Goal: Transaction & Acquisition: Download file/media

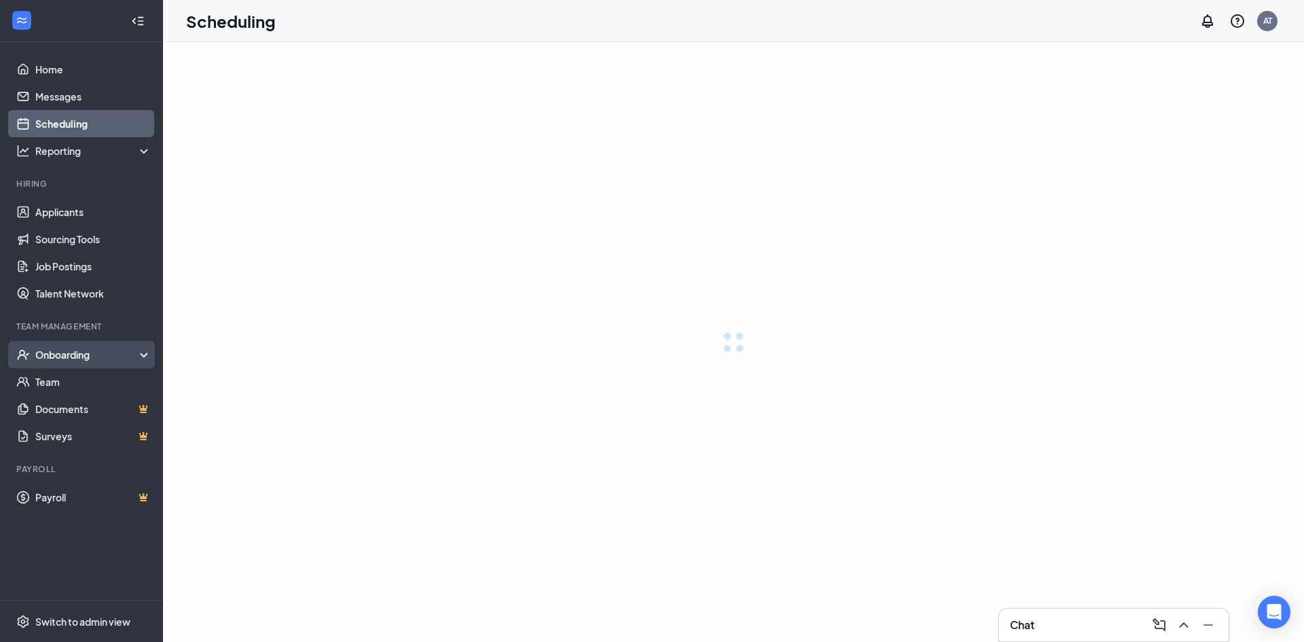
click at [90, 356] on div "Onboarding" at bounding box center [93, 355] width 117 height 14
click at [84, 360] on div "Onboarding" at bounding box center [87, 355] width 105 height 14
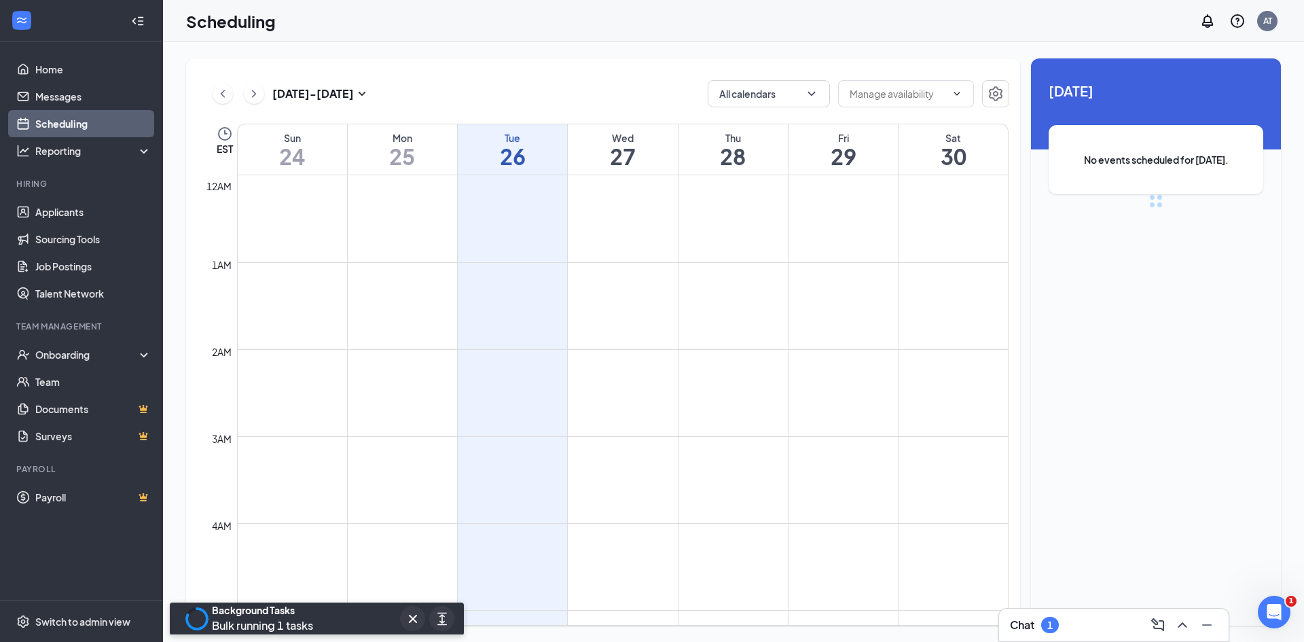
scroll to position [667, 0]
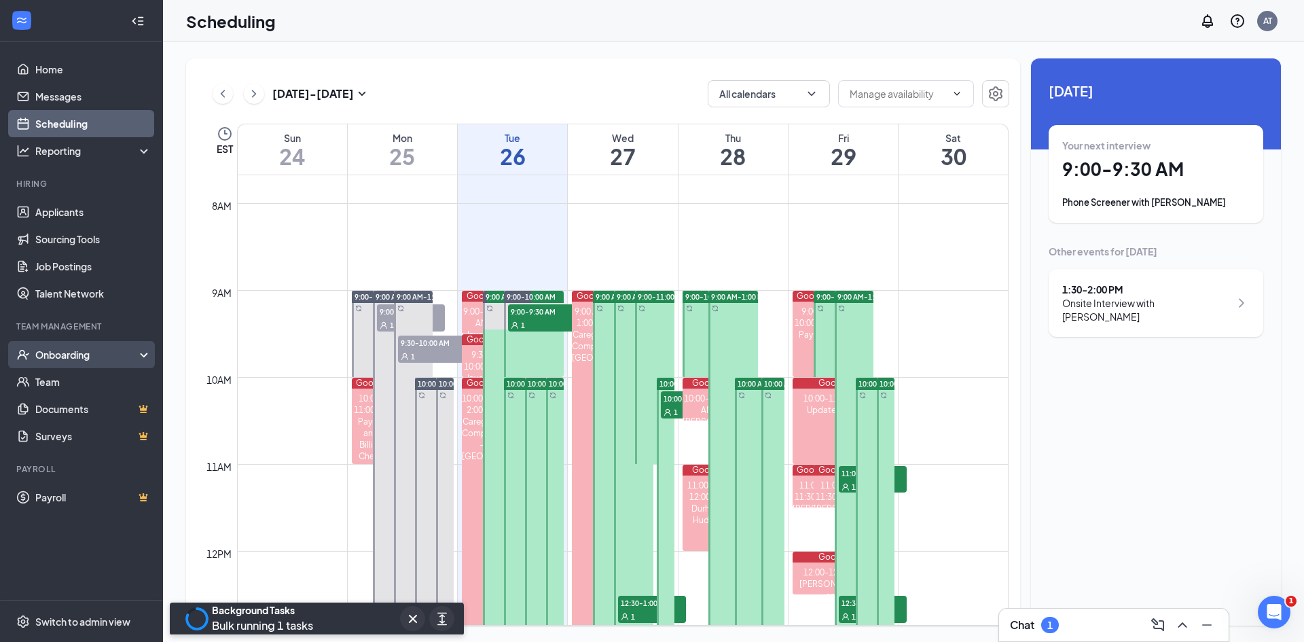
click at [125, 359] on div "Onboarding" at bounding box center [87, 355] width 105 height 14
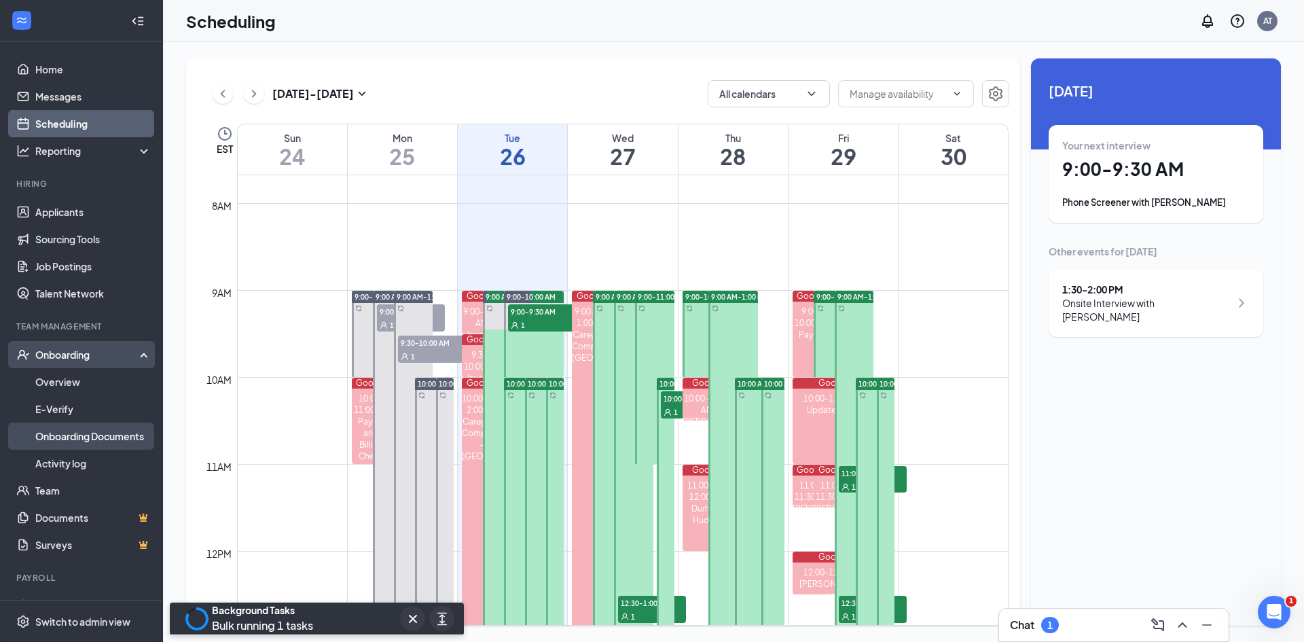
click at [117, 439] on link "Onboarding Documents" at bounding box center [93, 435] width 116 height 27
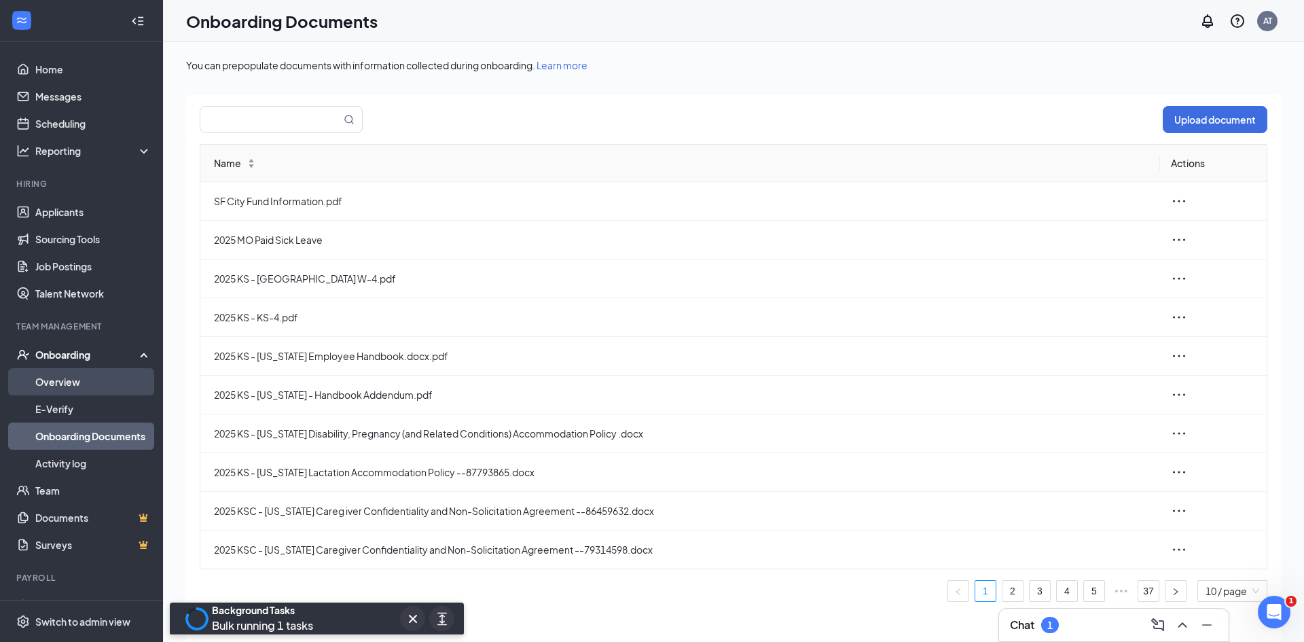
click at [83, 375] on link "Overview" at bounding box center [93, 381] width 116 height 27
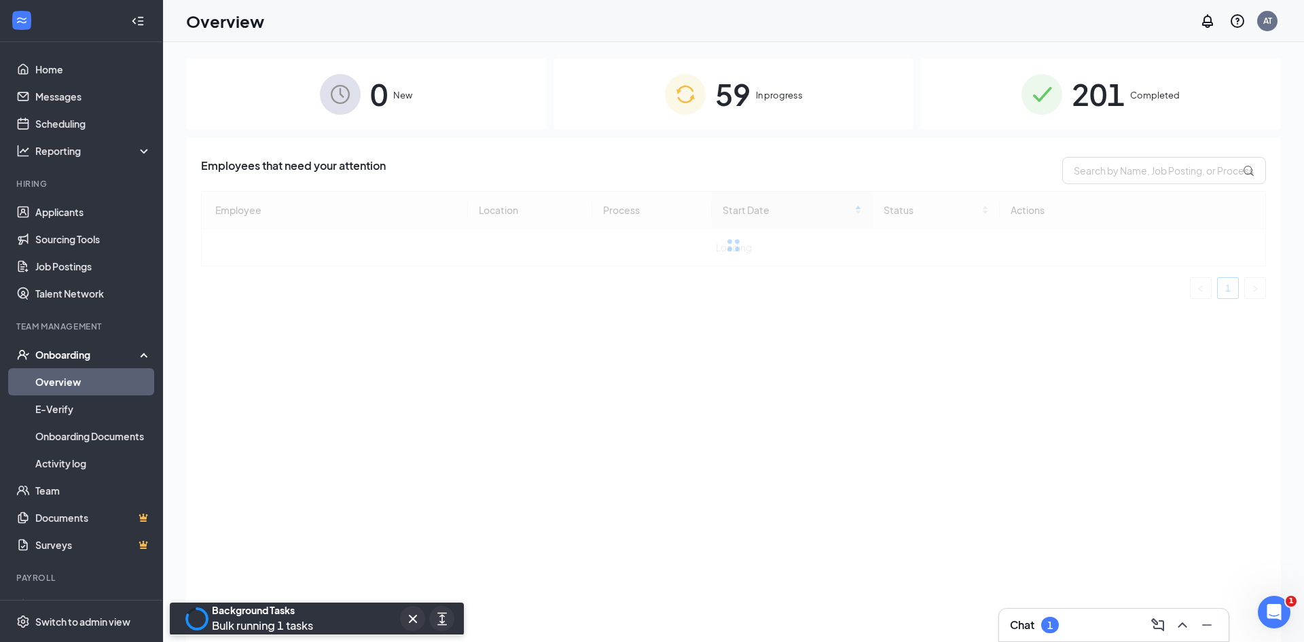
click at [727, 102] on span "59" at bounding box center [732, 94] width 35 height 47
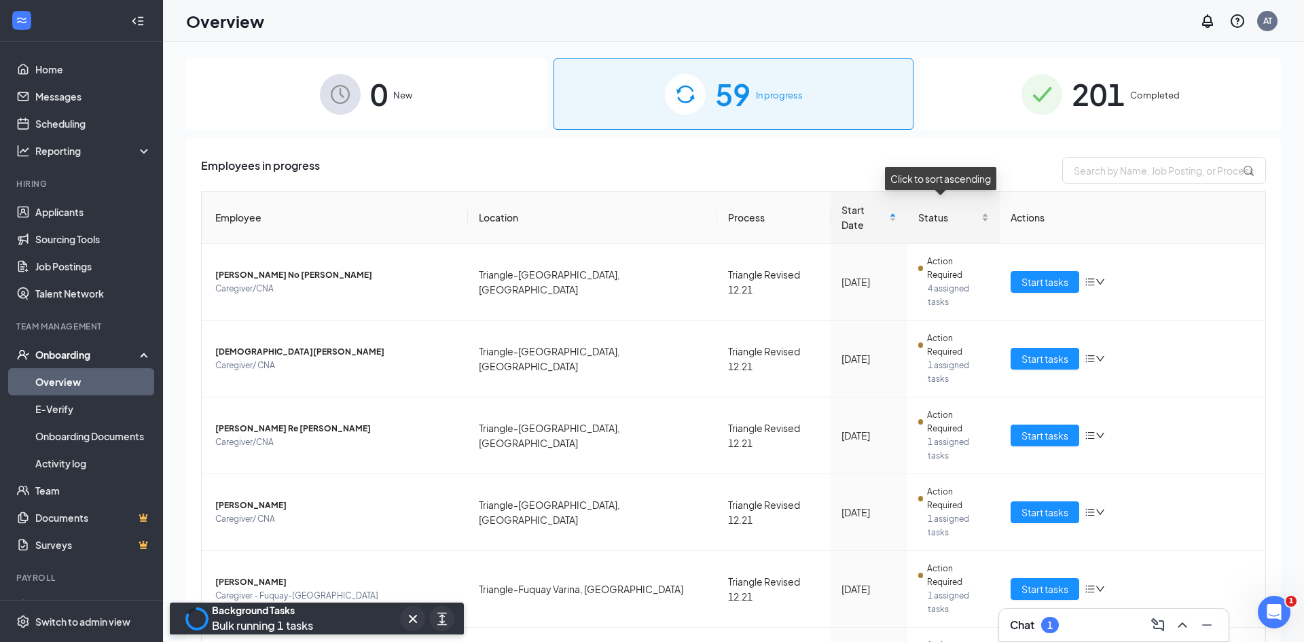
click at [981, 214] on div "Status" at bounding box center [953, 217] width 71 height 15
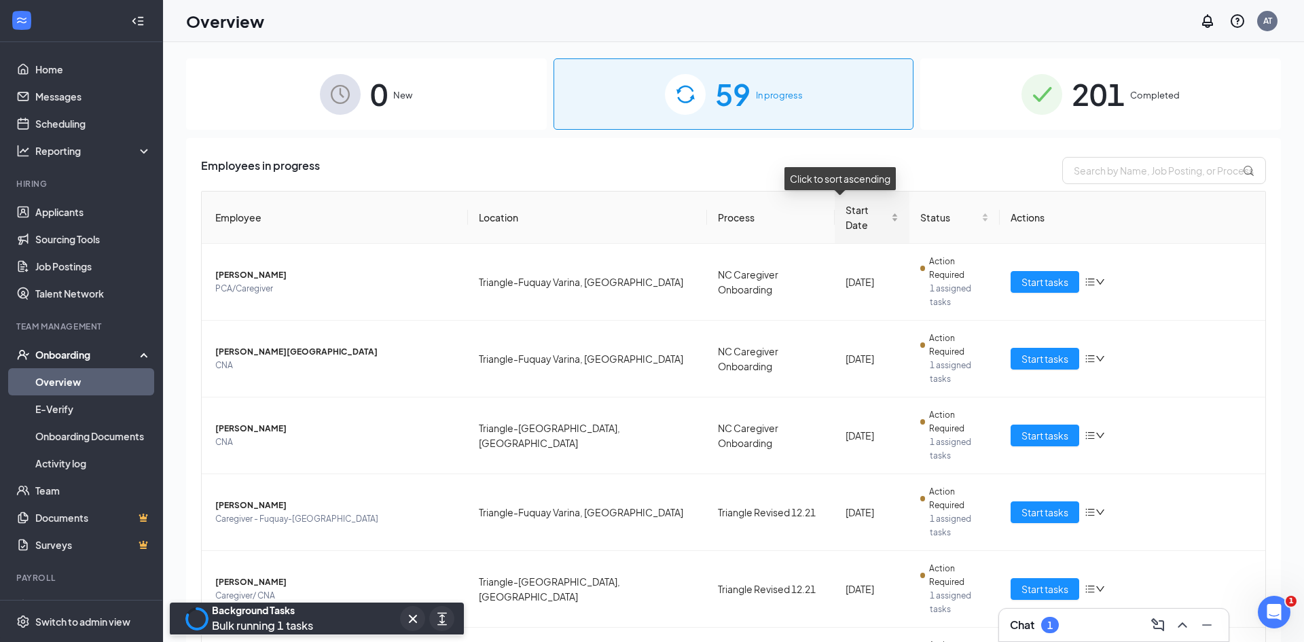
click at [861, 211] on span "Start Date" at bounding box center [866, 217] width 43 height 30
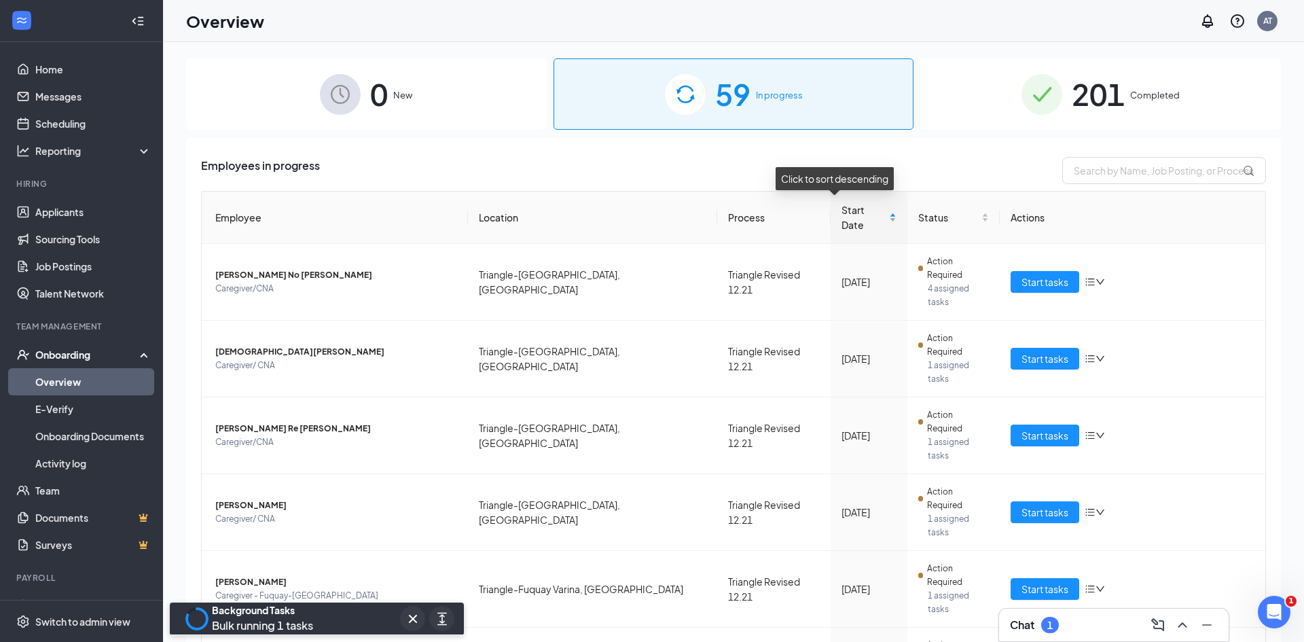
click at [864, 206] on div "Start Date" at bounding box center [868, 217] width 55 height 30
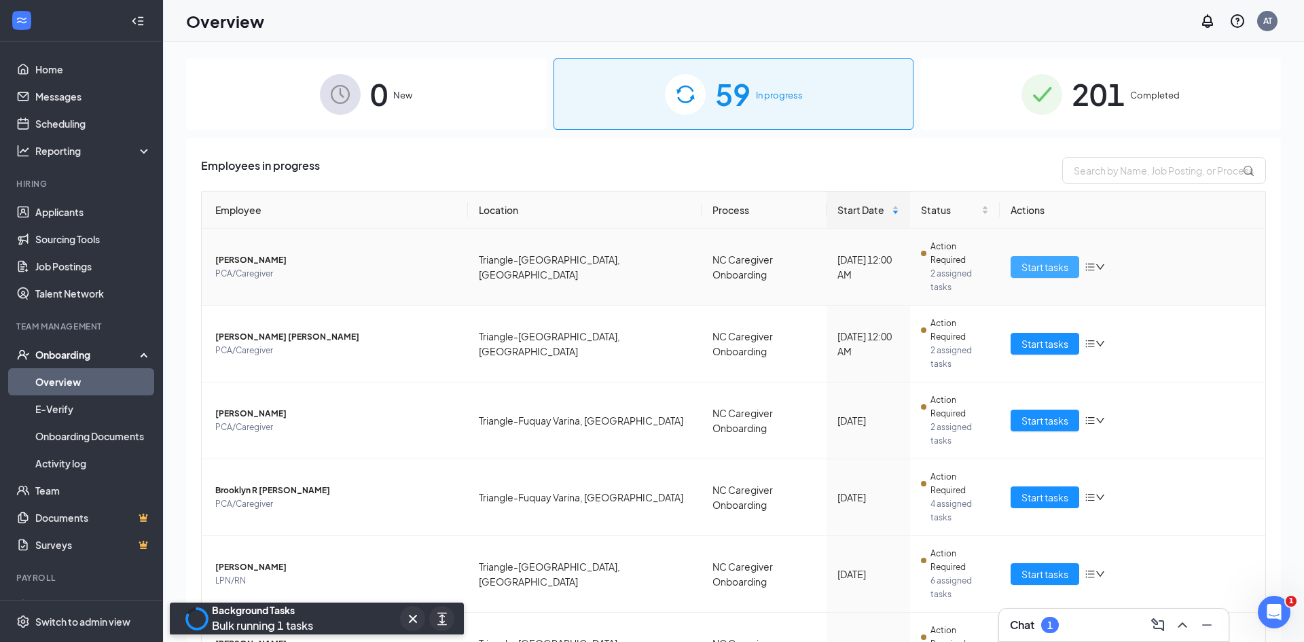
click at [1046, 260] on span "Start tasks" at bounding box center [1044, 266] width 47 height 15
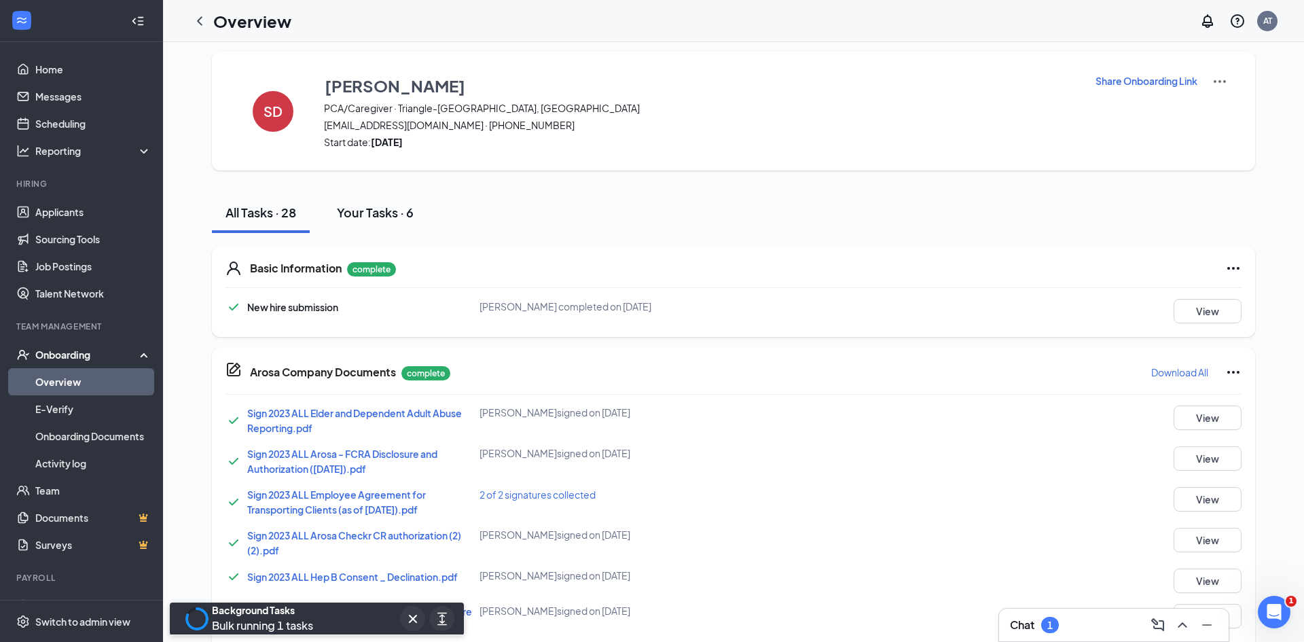
click at [410, 211] on div "Your Tasks · 6" at bounding box center [375, 212] width 77 height 17
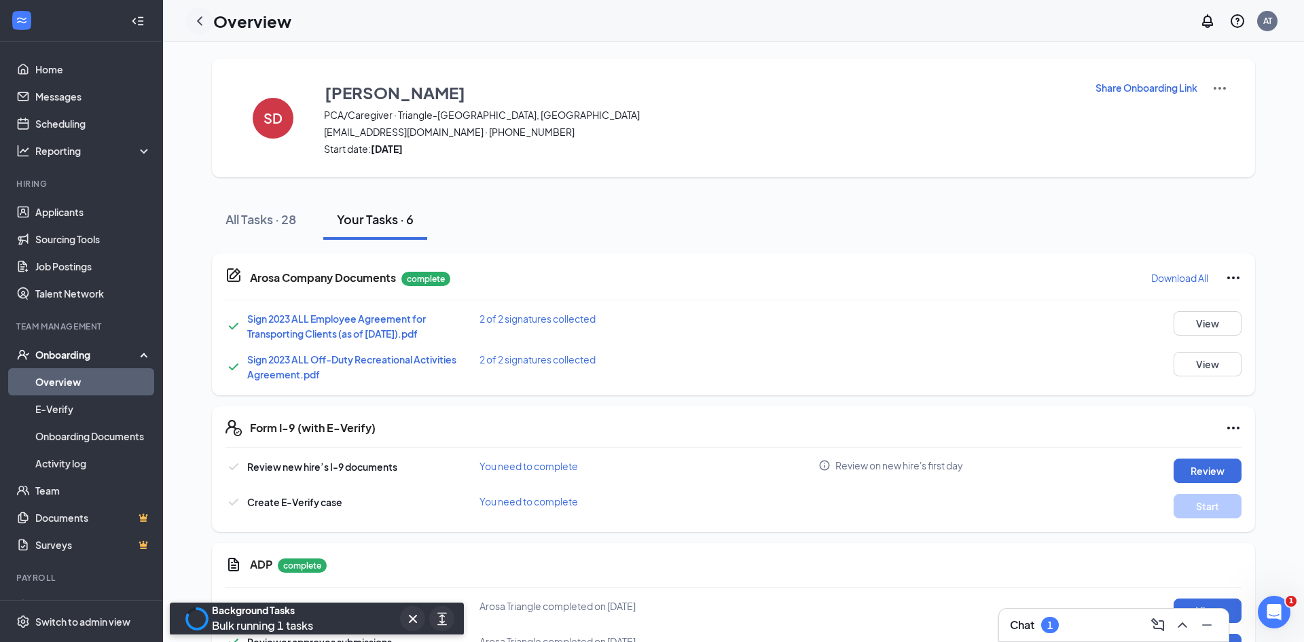
click at [200, 20] on icon "ChevronLeft" at bounding box center [199, 21] width 16 height 16
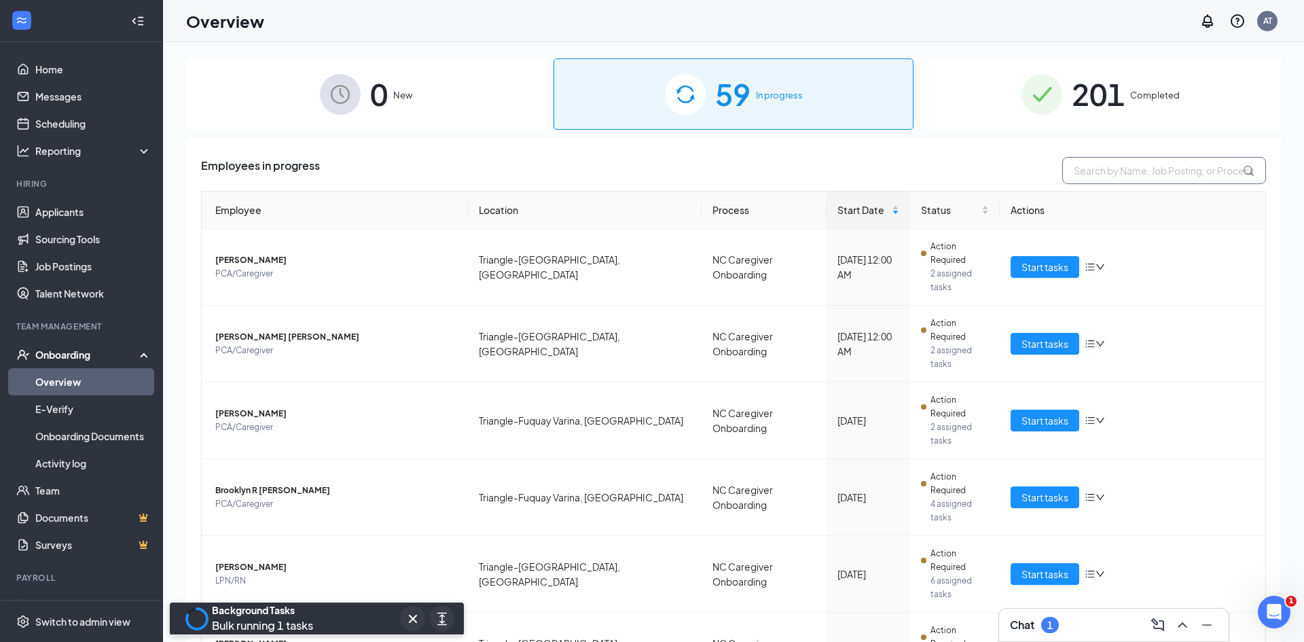
click at [1173, 173] on input "text" at bounding box center [1164, 170] width 204 height 27
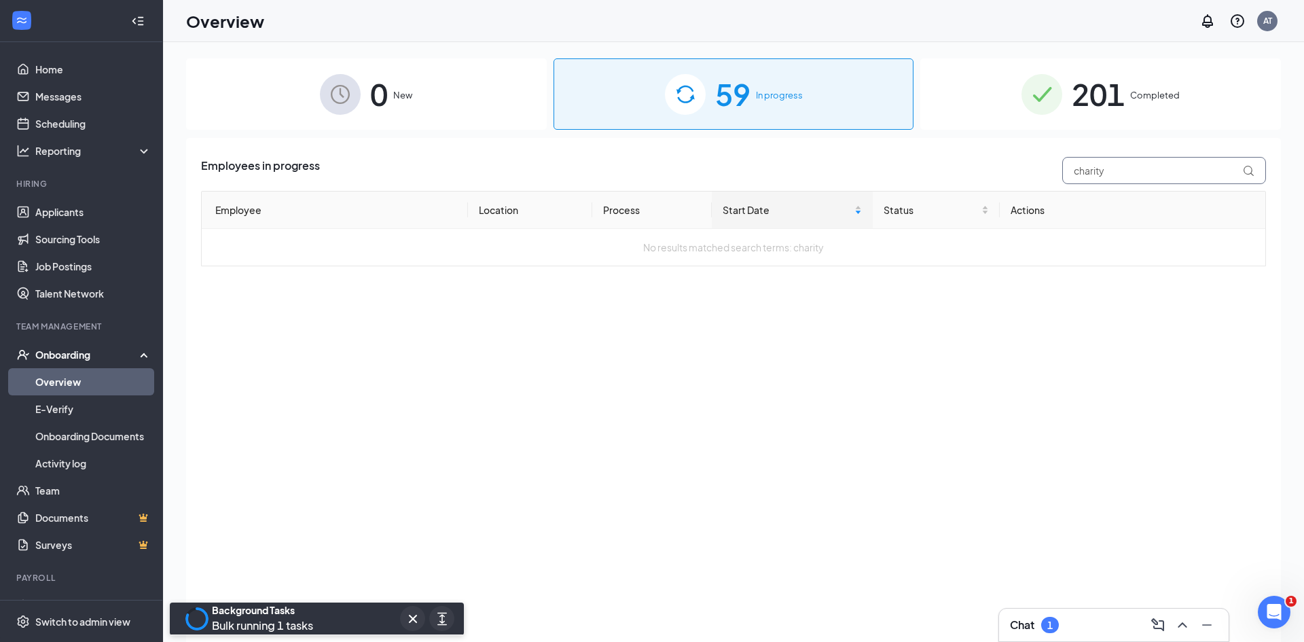
type input "charity"
click at [1186, 103] on div "201 Completed" at bounding box center [1100, 93] width 361 height 71
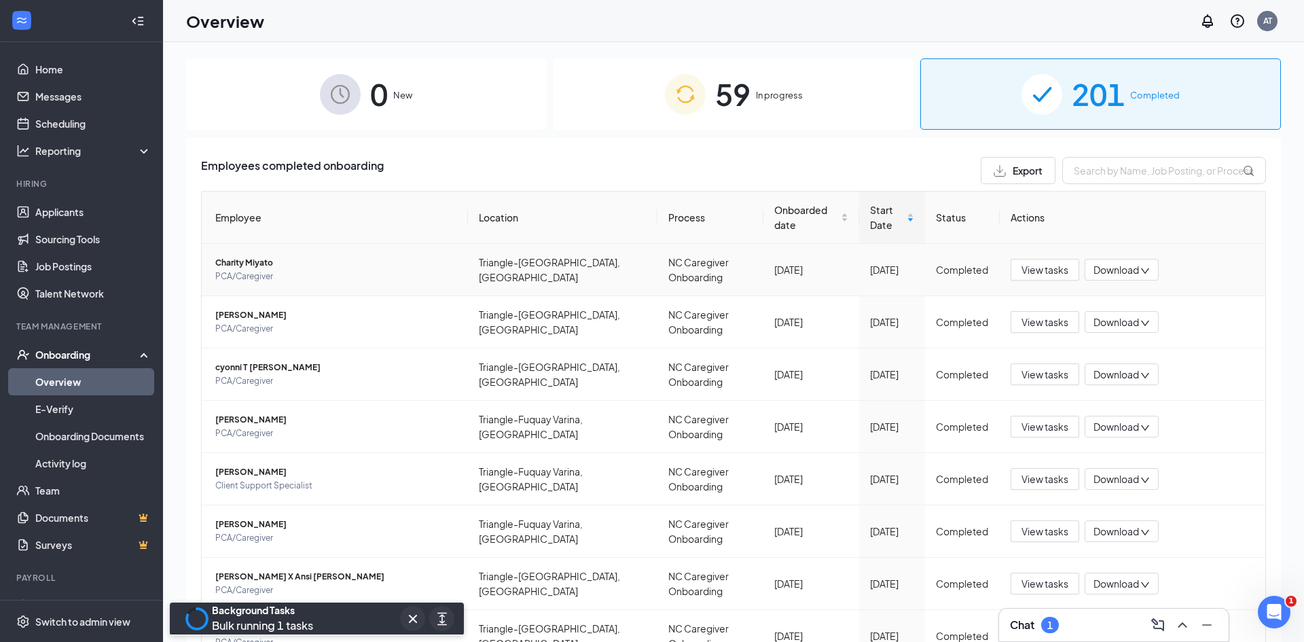
click at [226, 261] on span "Charity Miyato" at bounding box center [336, 263] width 242 height 14
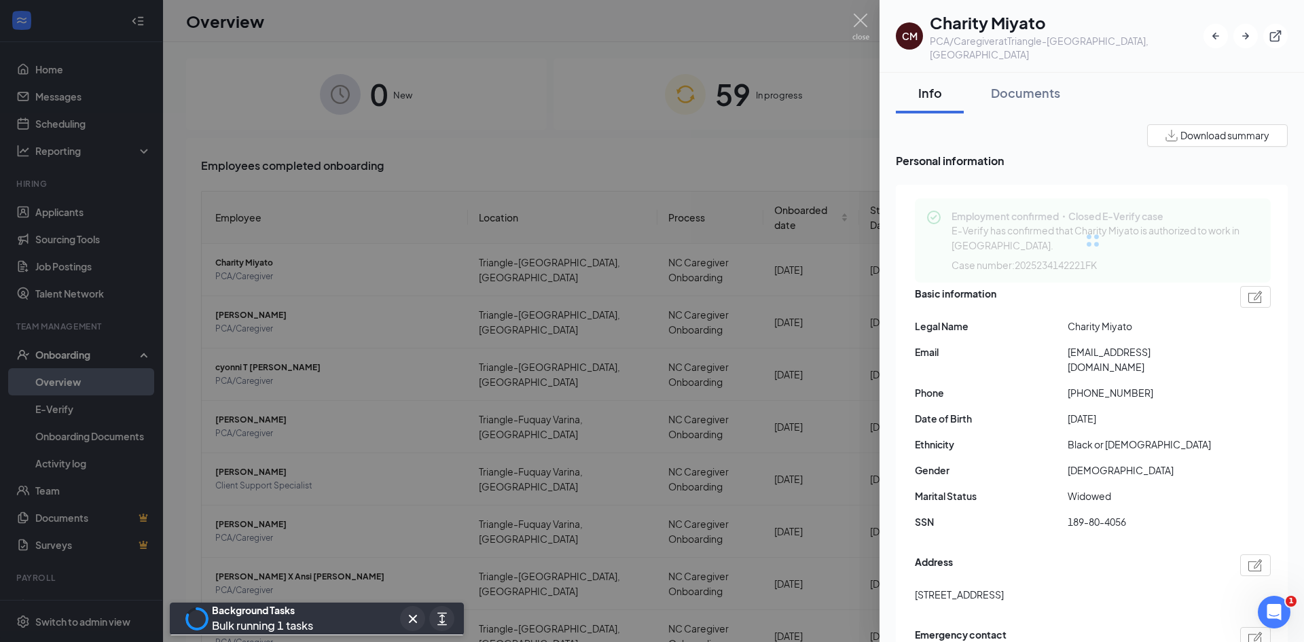
click at [863, 17] on img at bounding box center [860, 27] width 17 height 26
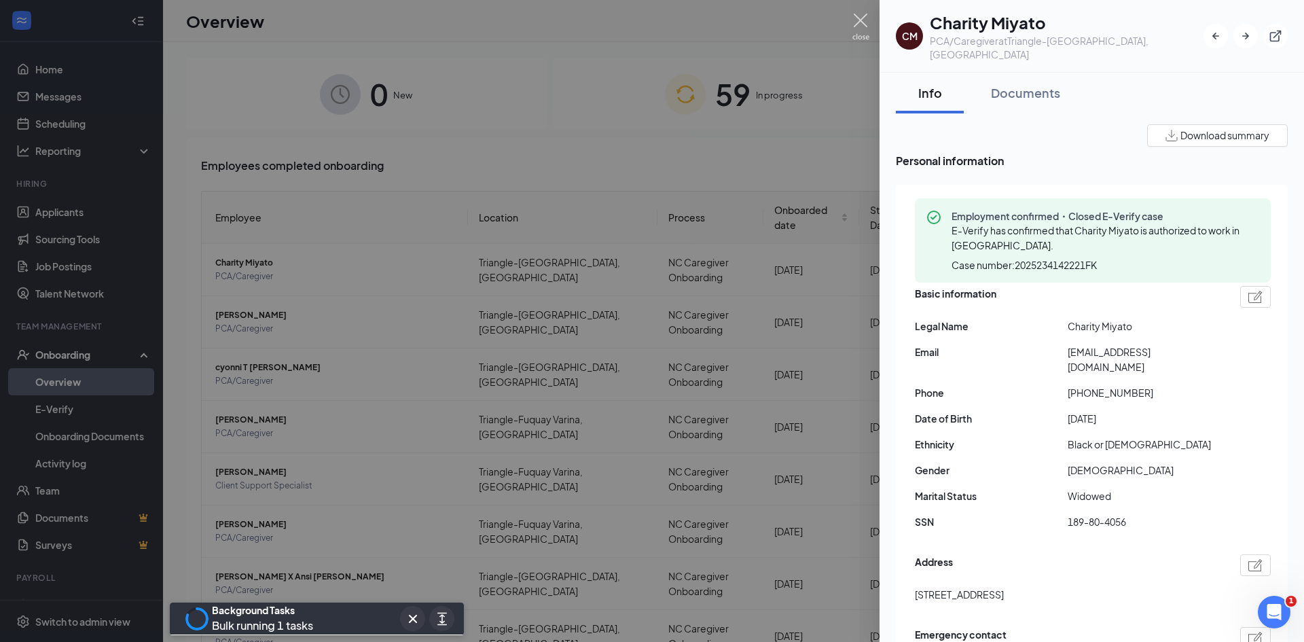
click at [862, 17] on div "Overview AT" at bounding box center [733, 21] width 1141 height 42
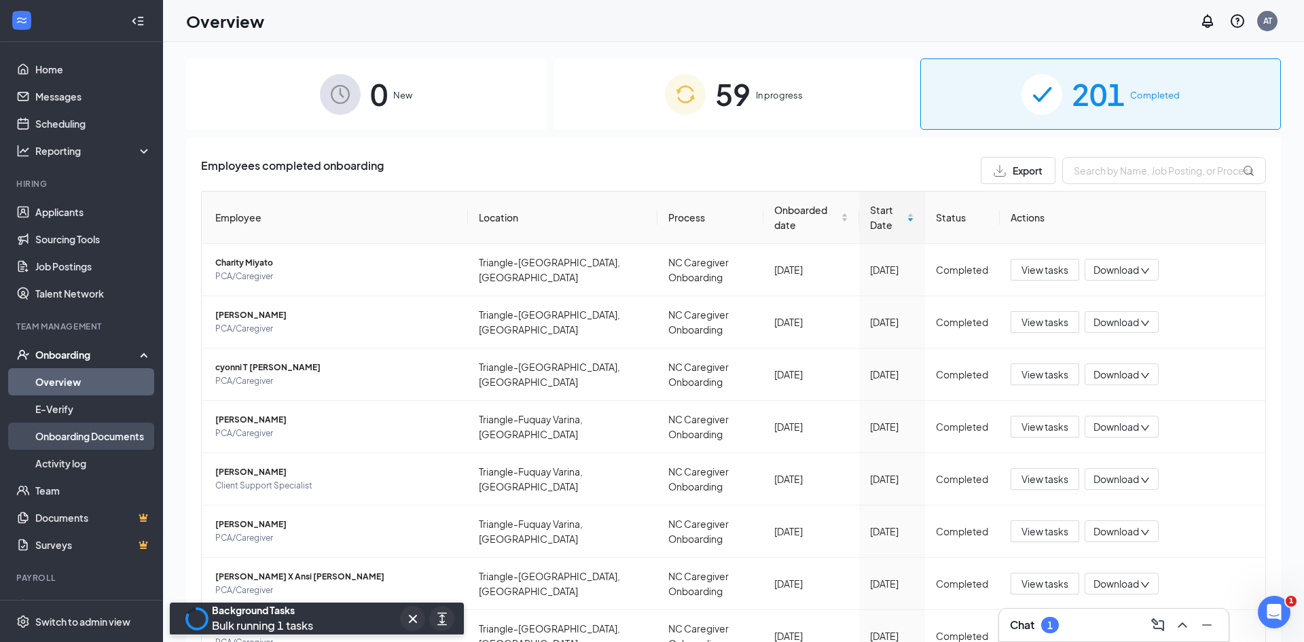
click at [97, 437] on link "Onboarding Documents" at bounding box center [93, 435] width 116 height 27
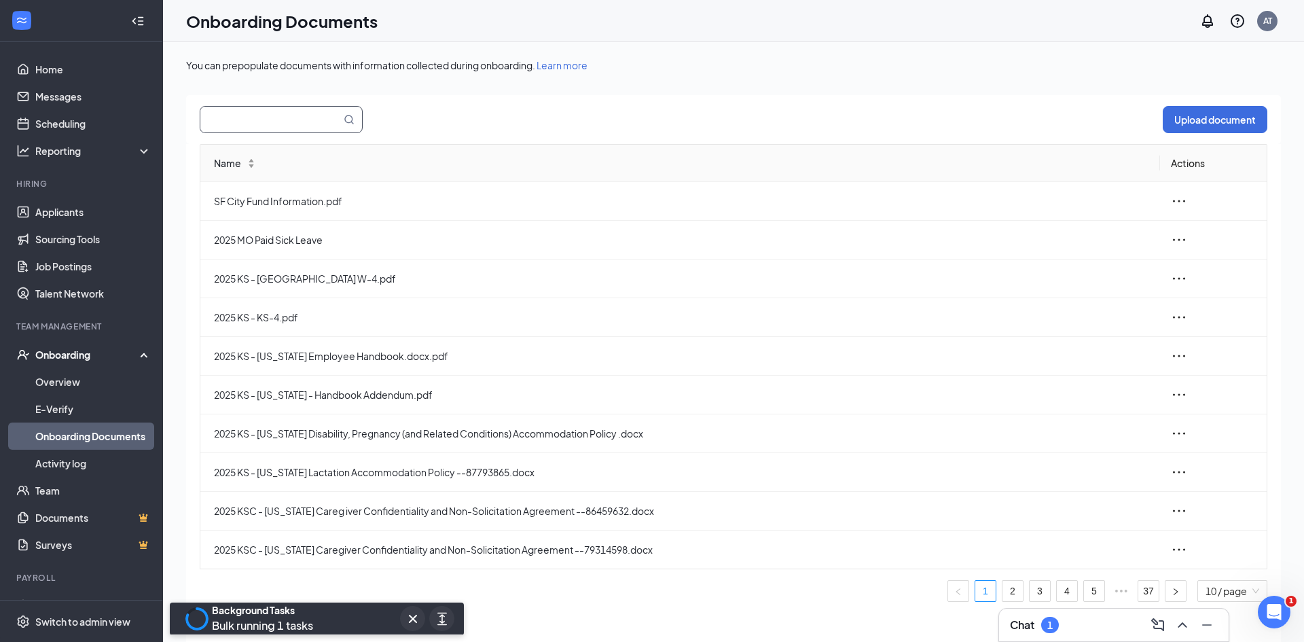
click at [258, 129] on input "text" at bounding box center [262, 120] width 124 height 26
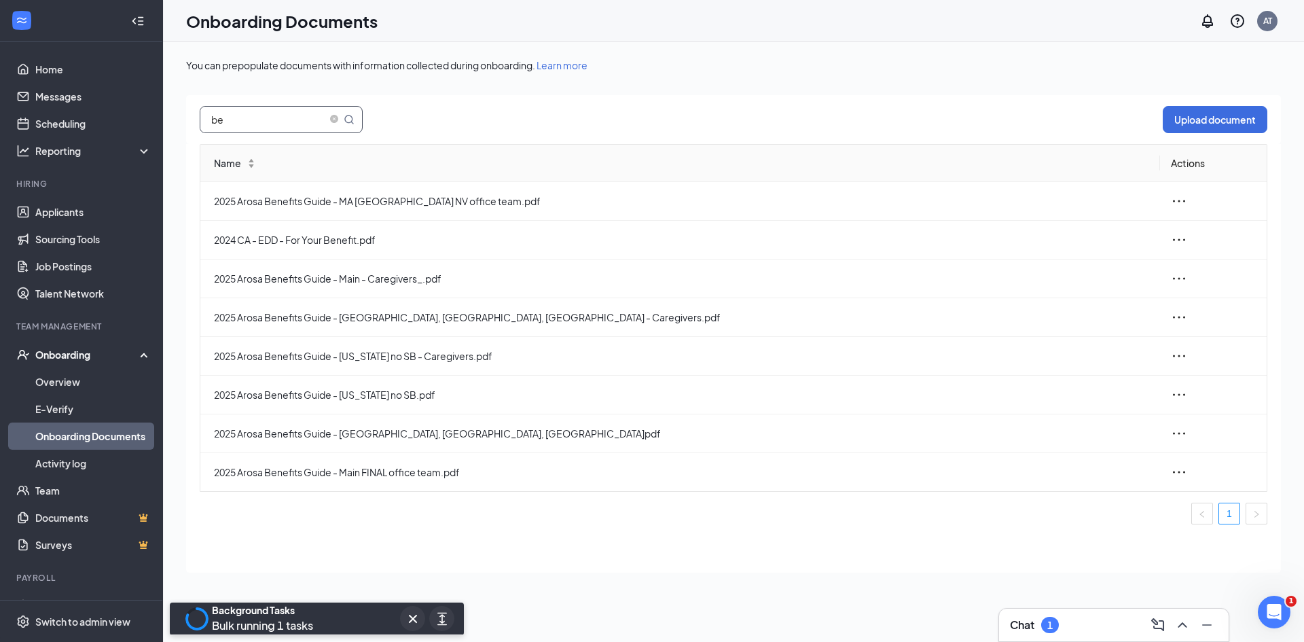
type input "b"
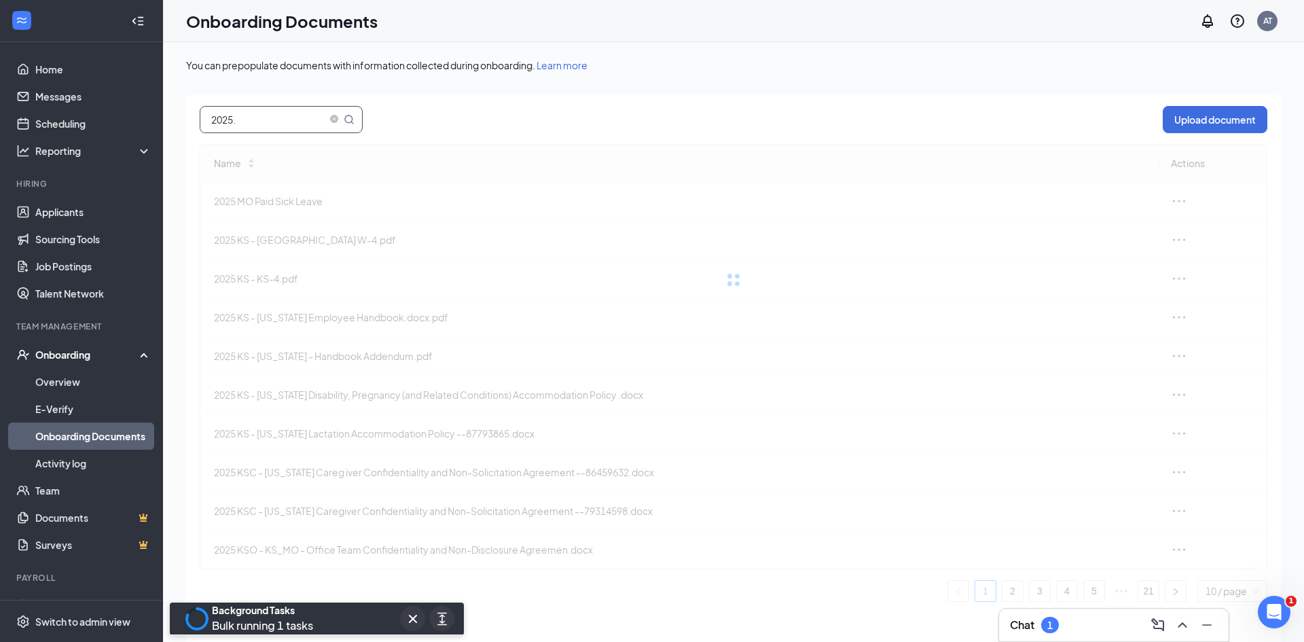
type input "2025"
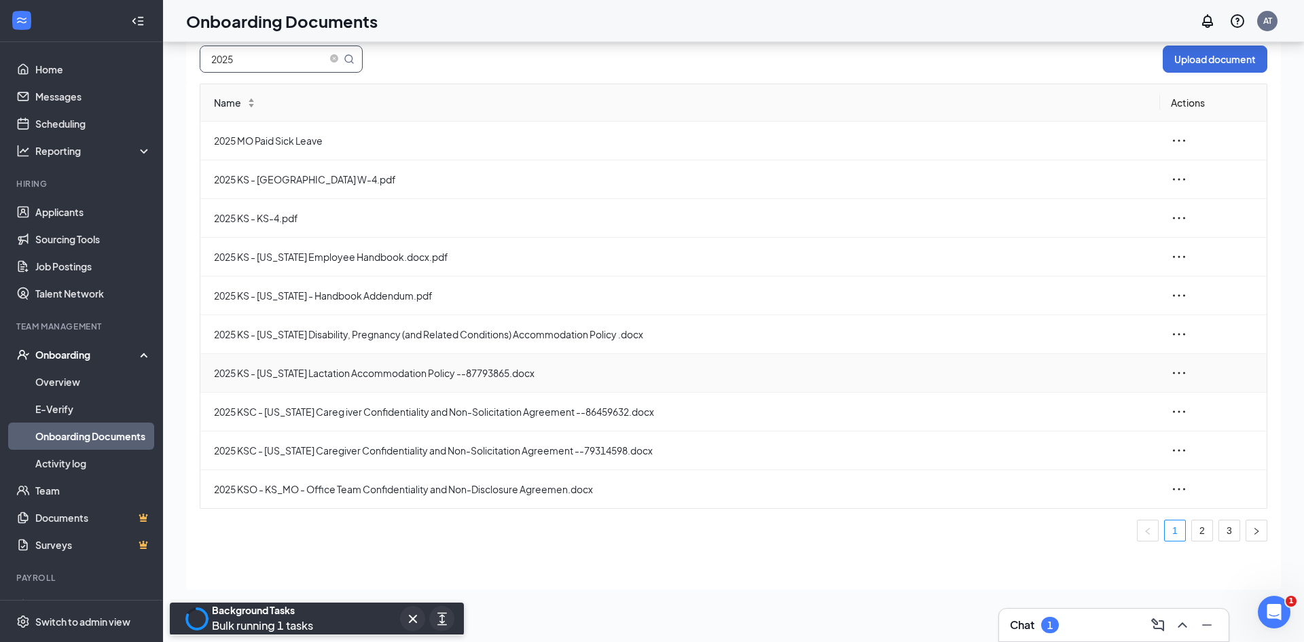
scroll to position [61, 0]
click at [1197, 531] on link "2" at bounding box center [1202, 529] width 20 height 20
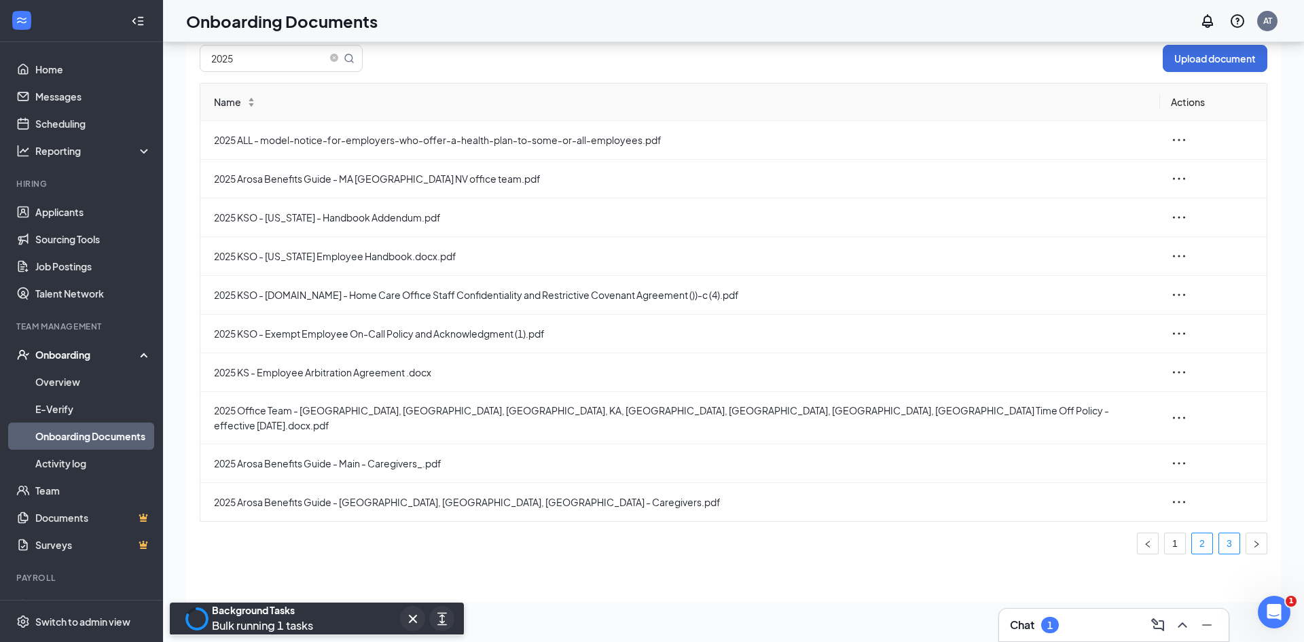
click at [1224, 533] on link "3" at bounding box center [1229, 543] width 20 height 20
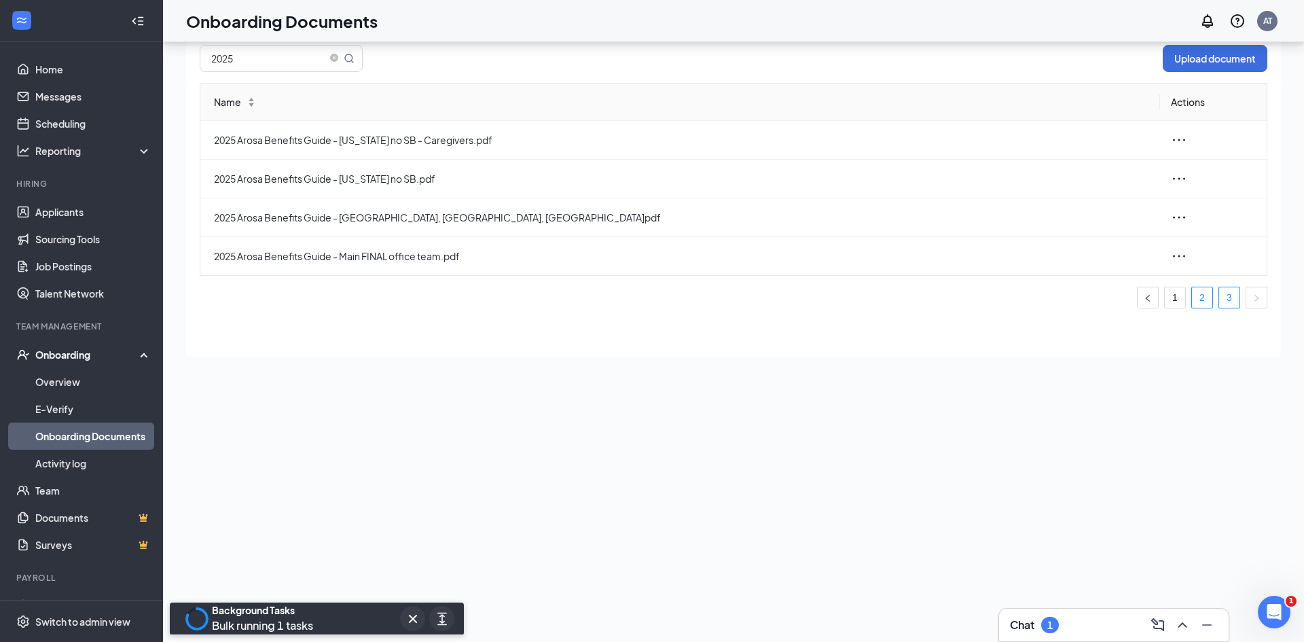
click at [1198, 303] on link "2" at bounding box center [1202, 297] width 20 height 20
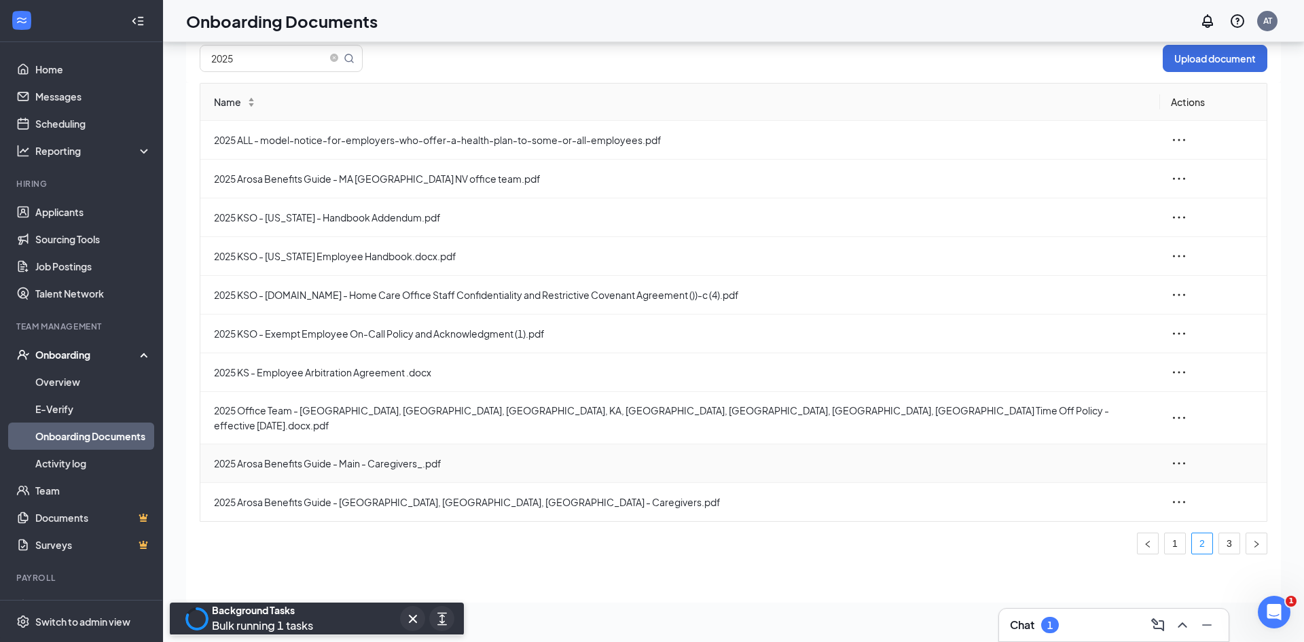
click at [333, 456] on span "2025 Arosa Benefits Guide - Main - Caregivers_.pdf" at bounding box center [681, 463] width 935 height 15
click at [335, 456] on span "2025 Arosa Benefits Guide - Main - Caregivers_.pdf" at bounding box center [681, 463] width 935 height 15
click at [1178, 455] on icon "ellipsis" at bounding box center [1179, 463] width 16 height 16
click at [1112, 481] on div "View and download" at bounding box center [1105, 481] width 147 height 16
